Goal: Check status: Check status

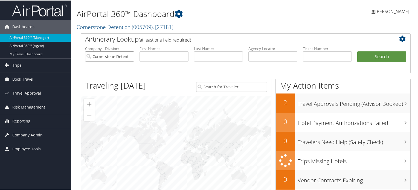
click at [129, 55] on input "Cornerstone Detention" at bounding box center [109, 56] width 49 height 10
click at [30, 119] on link "Reporting" at bounding box center [35, 121] width 71 height 14
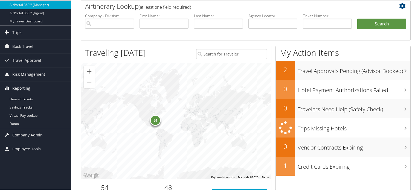
scroll to position [55, 0]
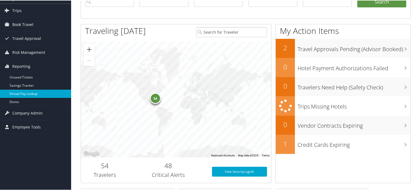
click at [35, 94] on link "Virtual Pay Lookup" at bounding box center [35, 93] width 71 height 8
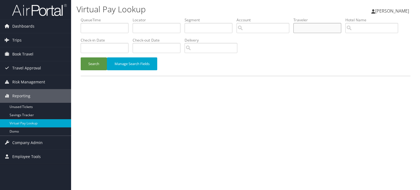
click at [315, 30] on input "text" at bounding box center [317, 28] width 48 height 10
click at [212, 31] on input "text" at bounding box center [209, 28] width 48 height 10
click at [154, 31] on input "text" at bounding box center [157, 28] width 48 height 10
paste input "YWBJSG"
type input "YWBJSG"
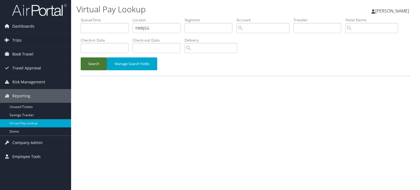
click at [96, 64] on button "Search" at bounding box center [94, 63] width 26 height 13
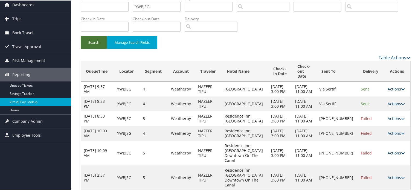
scroll to position [40, 0]
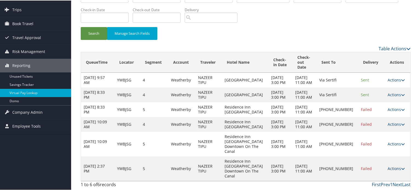
click at [401, 170] on icon at bounding box center [403, 168] width 4 height 4
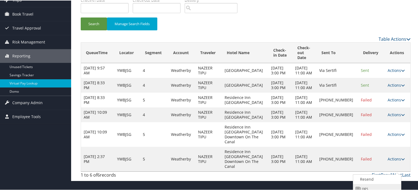
scroll to position [62, 0]
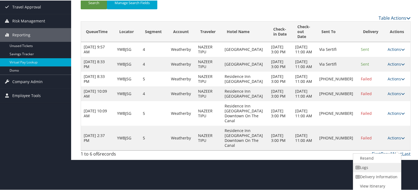
click at [368, 167] on link "Logs" at bounding box center [376, 166] width 47 height 9
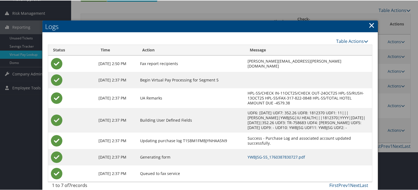
scroll to position [72, 0]
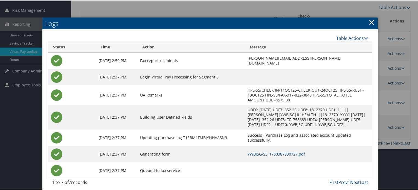
click at [368, 22] on link "×" at bounding box center [371, 21] width 6 height 11
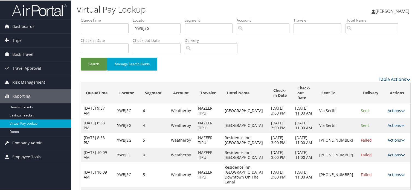
scroll to position [0, 0]
click at [139, 28] on input "YWBJSG" at bounding box center [157, 28] width 48 height 10
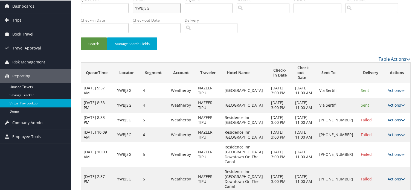
scroll to position [40, 0]
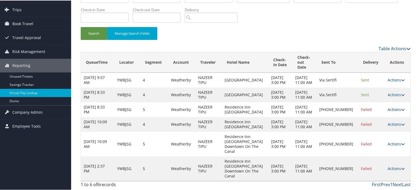
click at [401, 110] on icon at bounding box center [403, 109] width 4 height 4
click at [375, 134] on link "Logs" at bounding box center [376, 138] width 47 height 9
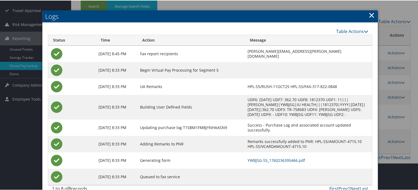
scroll to position [67, 0]
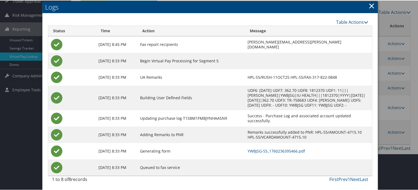
click at [368, 4] on link "×" at bounding box center [371, 5] width 6 height 11
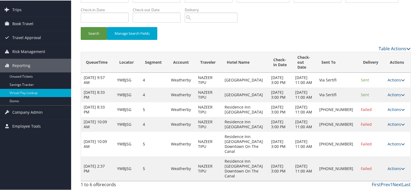
scroll to position [40, 0]
click at [401, 111] on icon at bounding box center [403, 109] width 4 height 4
click at [372, 134] on link "Logs" at bounding box center [376, 138] width 47 height 9
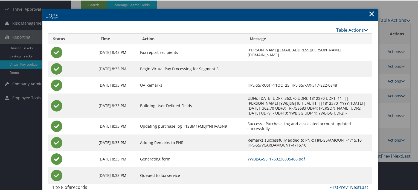
scroll to position [67, 0]
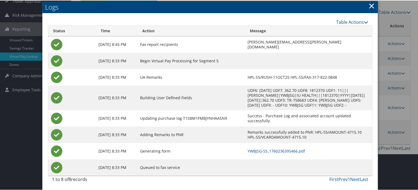
click at [368, 6] on link "×" at bounding box center [371, 5] width 6 height 11
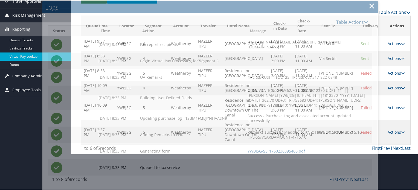
scroll to position [40, 0]
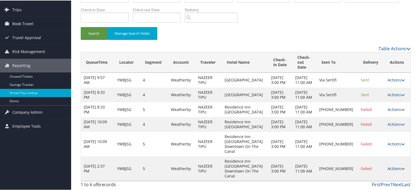
click at [401, 170] on icon at bounding box center [403, 168] width 4 height 4
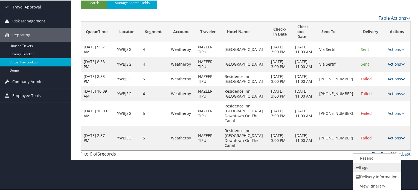
click at [368, 168] on link "Logs" at bounding box center [376, 166] width 47 height 9
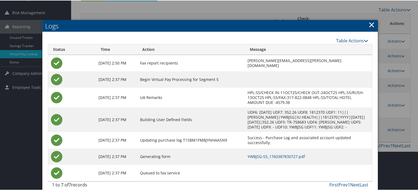
scroll to position [72, 0]
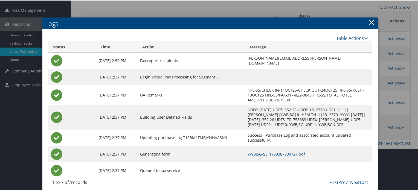
click at [369, 20] on link "×" at bounding box center [371, 21] width 6 height 11
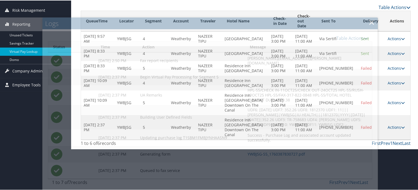
scroll to position [40, 0]
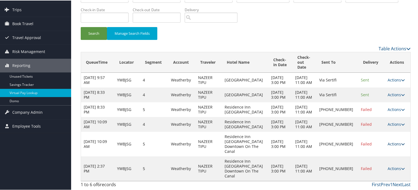
click at [401, 145] on icon at bounding box center [403, 144] width 4 height 4
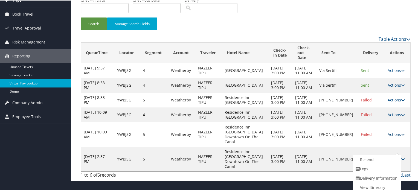
scroll to position [42, 0]
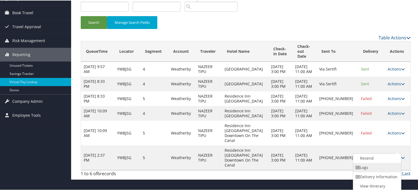
click at [368, 168] on link "Logs" at bounding box center [376, 166] width 47 height 9
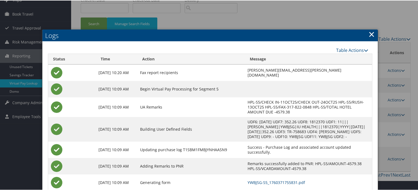
click at [369, 33] on link "×" at bounding box center [371, 33] width 6 height 11
